Goal: Information Seeking & Learning: Learn about a topic

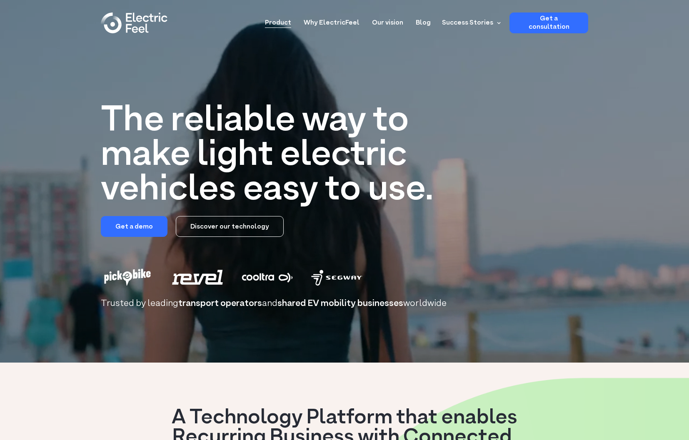
click at [285, 22] on link "Product" at bounding box center [278, 19] width 26 height 15
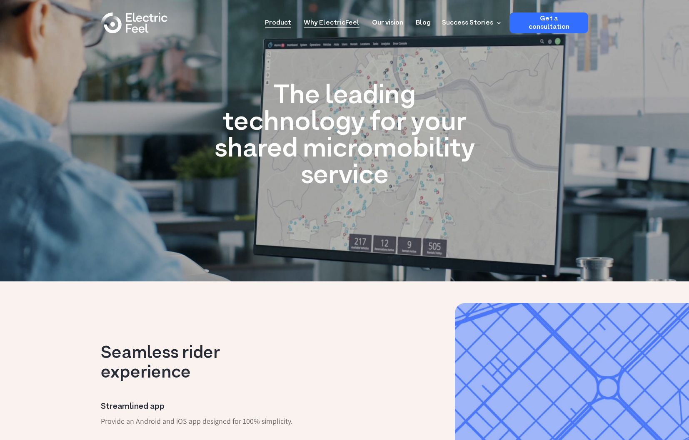
click at [347, 18] on link "Why ElectricFeel" at bounding box center [332, 19] width 56 height 15
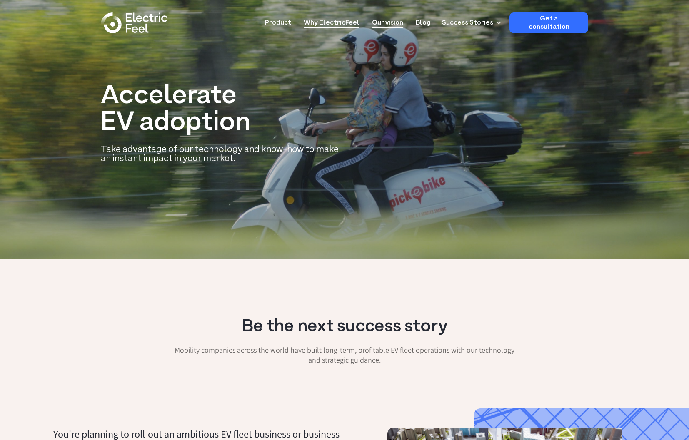
click at [390, 25] on link "Our vision" at bounding box center [387, 19] width 31 height 15
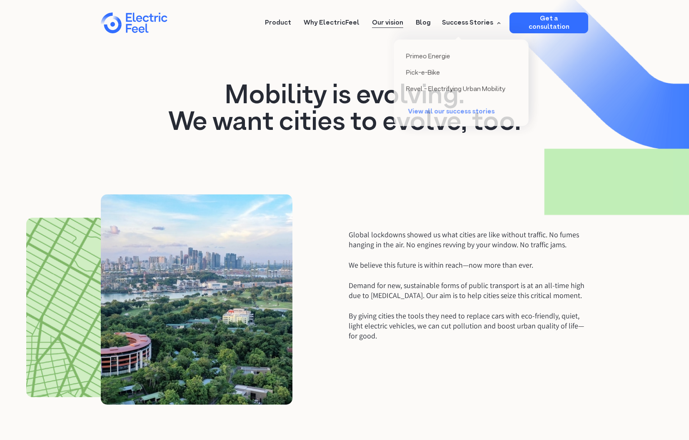
click at [469, 22] on div "Success Stories" at bounding box center [467, 23] width 51 height 10
click at [446, 51] on div "Primeo Energie" at bounding box center [427, 55] width 45 height 8
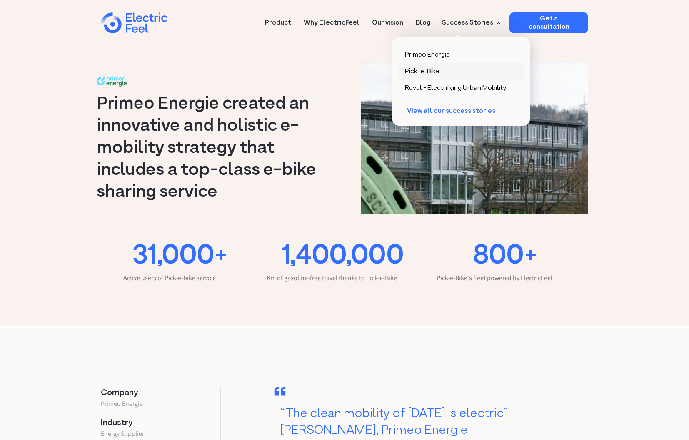
click at [438, 71] on div "Pick-e-Bike" at bounding box center [422, 71] width 35 height 8
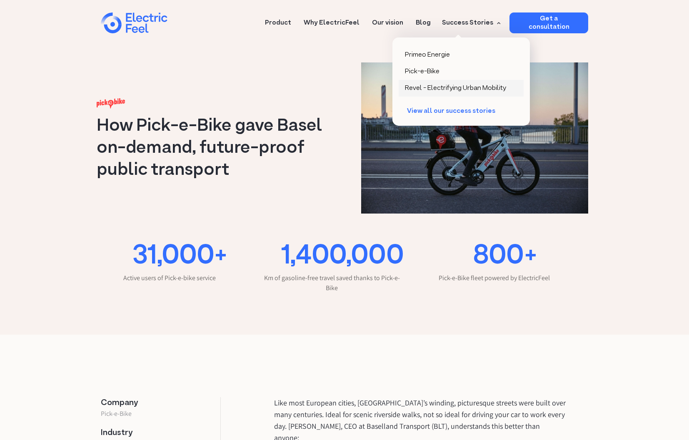
click at [449, 87] on div "Revel - Electrifying Urban Mobility" at bounding box center [455, 88] width 101 height 8
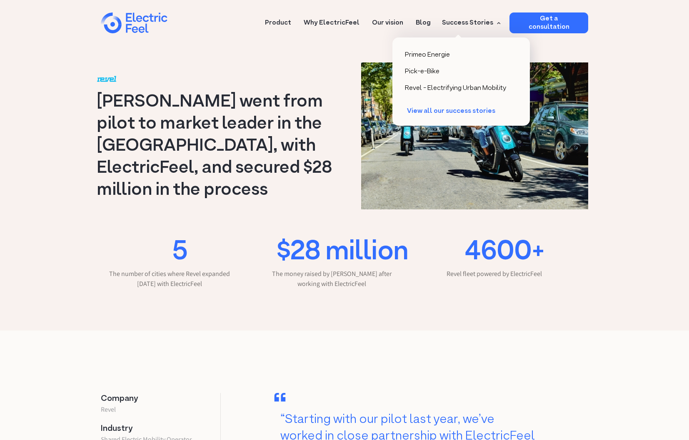
click at [461, 111] on div "View all our success stories" at bounding box center [455, 111] width 97 height 8
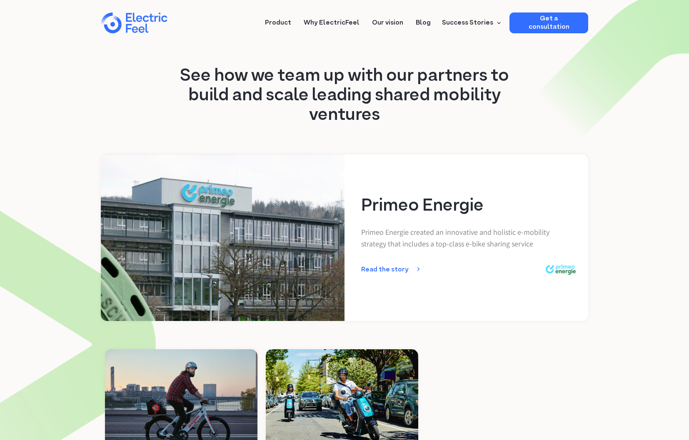
click at [132, 20] on div "home" at bounding box center [148, 23] width 50 height 25
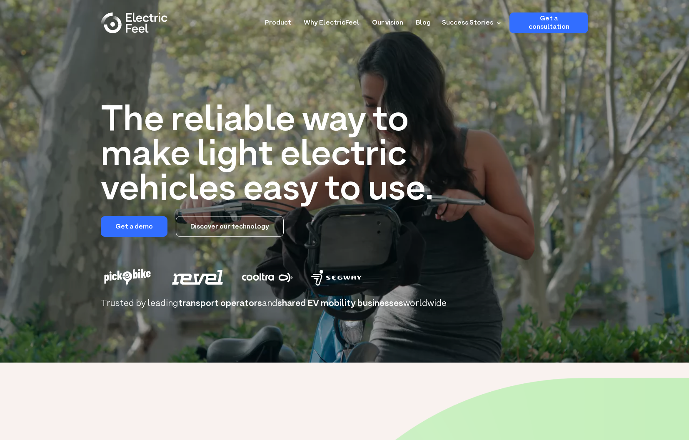
click at [534, 127] on div "The reliable way to make light electric vehicles easy to use. Get a demo Discov…" at bounding box center [344, 212] width 487 height 217
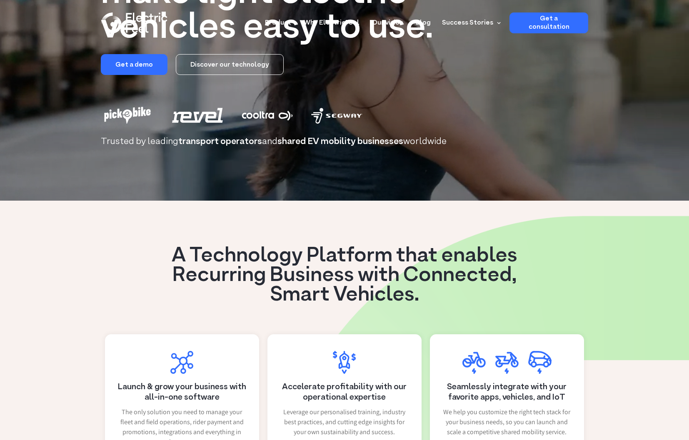
scroll to position [167, 0]
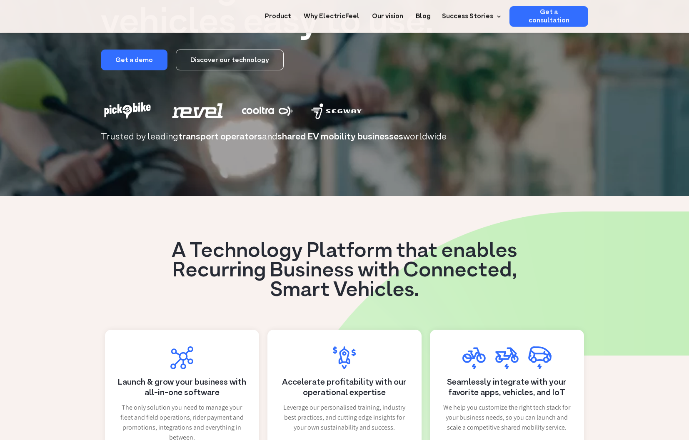
click at [230, 62] on link "Discover our technology" at bounding box center [230, 60] width 108 height 21
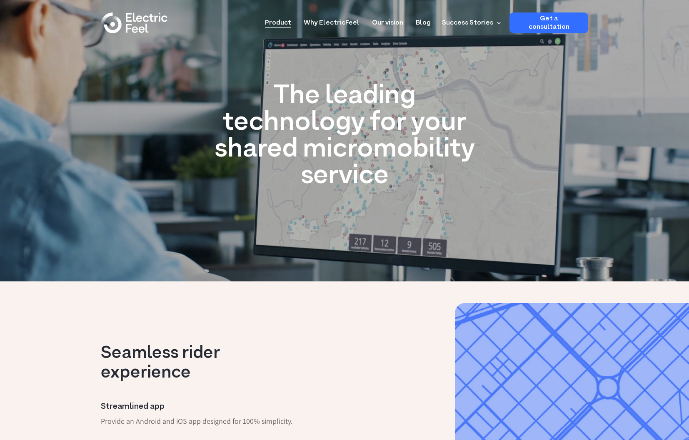
click at [114, 21] on img "home" at bounding box center [134, 22] width 67 height 21
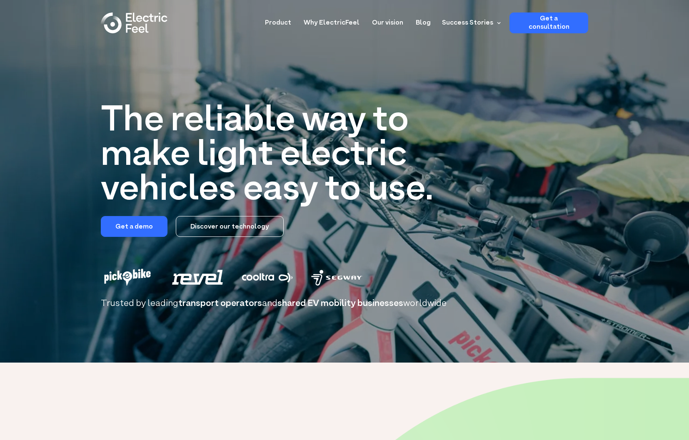
drag, startPoint x: 342, startPoint y: 380, endPoint x: 388, endPoint y: 326, distance: 71.5
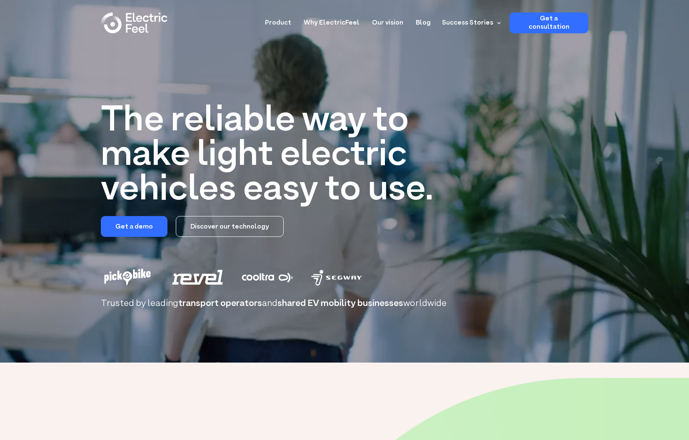
click at [343, 380] on div "A Technology Platform that enables Recurring Business with Connected, Smart Veh…" at bounding box center [345, 421] width 366 height 109
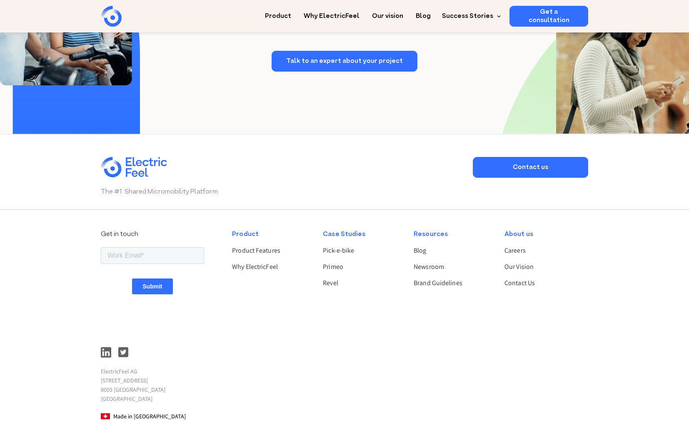
scroll to position [2036, 0]
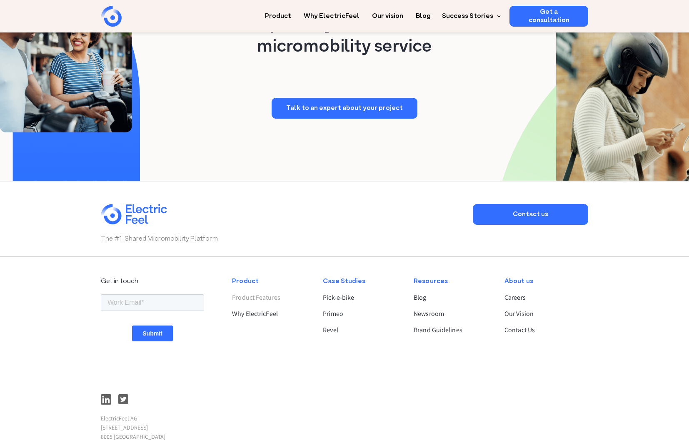
click at [256, 299] on link "Product Features" at bounding box center [270, 298] width 77 height 10
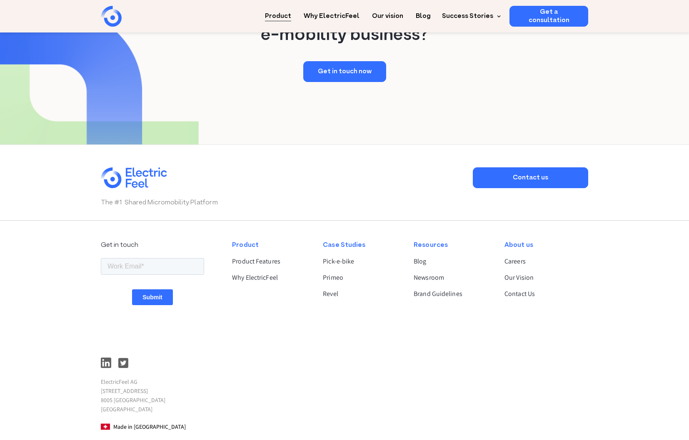
scroll to position [1572, 0]
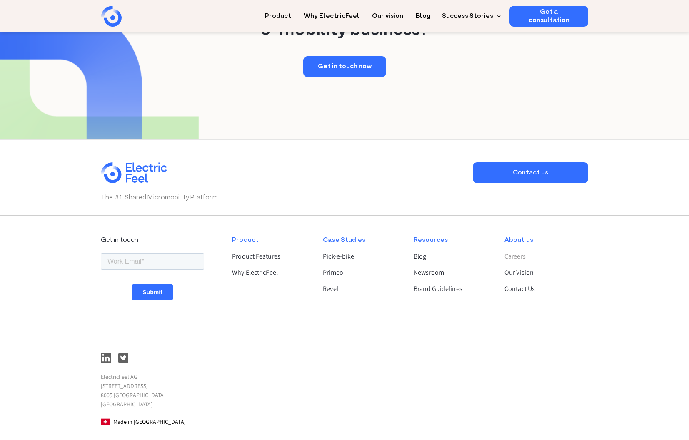
click at [515, 251] on link "Careers" at bounding box center [542, 256] width 77 height 10
